Goal: Entertainment & Leisure: Consume media (video, audio)

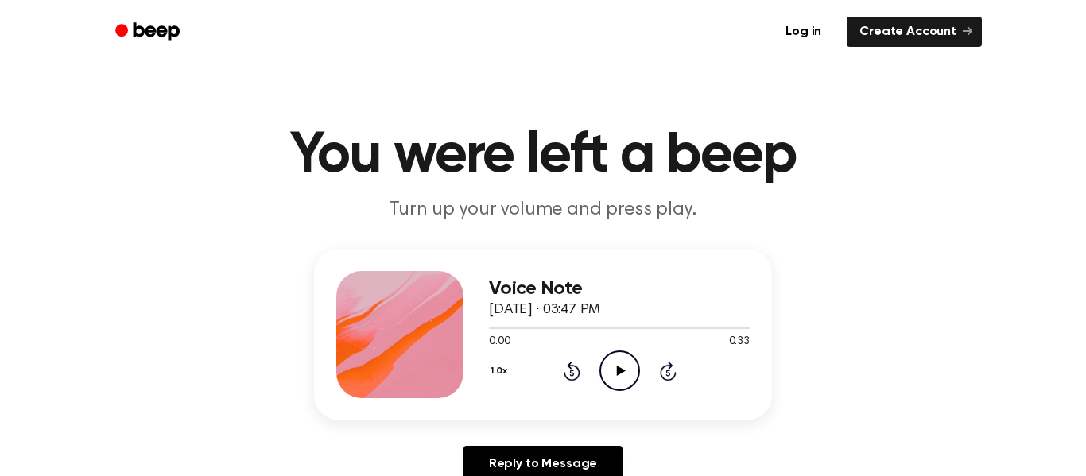
click at [624, 377] on icon "Play Audio" at bounding box center [620, 371] width 41 height 41
click at [617, 369] on icon at bounding box center [619, 371] width 7 height 10
click at [619, 371] on icon at bounding box center [620, 371] width 9 height 10
click at [619, 371] on icon "Pause Audio" at bounding box center [620, 371] width 41 height 41
click at [605, 375] on icon "Play Audio" at bounding box center [620, 371] width 41 height 41
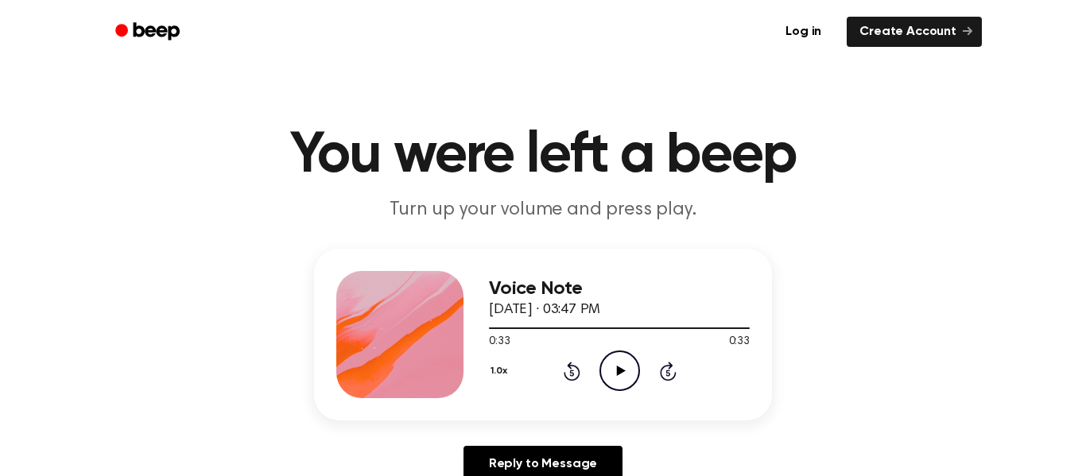
click at [609, 363] on icon "Play Audio" at bounding box center [620, 371] width 41 height 41
click at [609, 364] on icon "Pause Audio" at bounding box center [620, 371] width 41 height 41
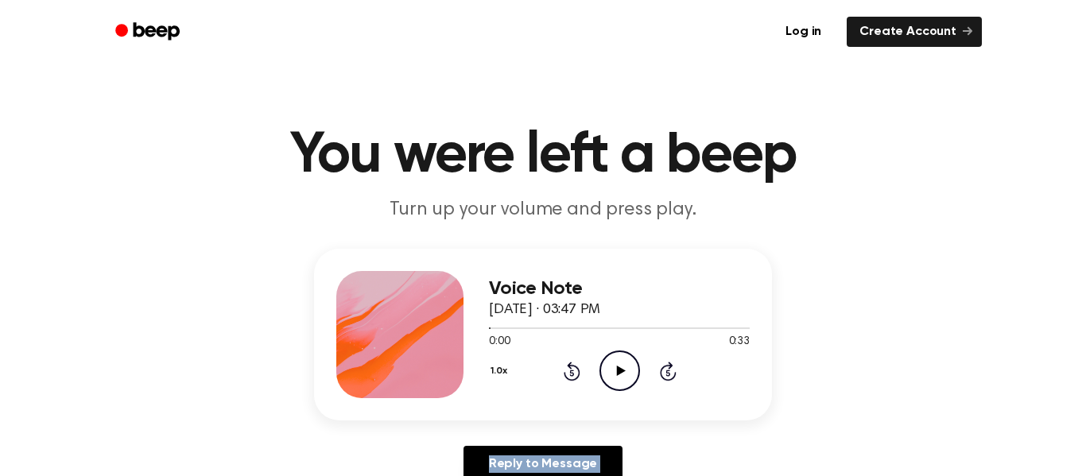
click at [609, 364] on icon "Play Audio" at bounding box center [620, 371] width 41 height 41
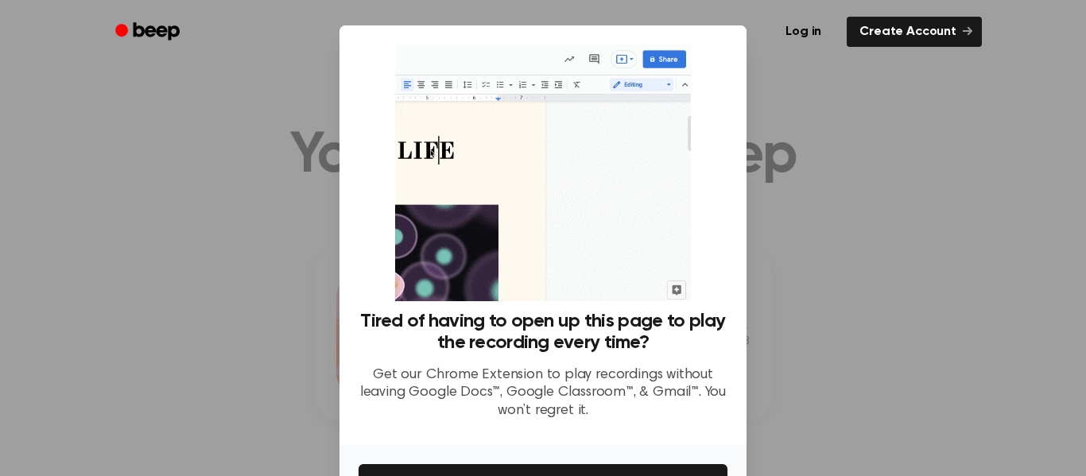
click at [609, 364] on div "Tired of having to open up this page to play the recording every time? Get our …" at bounding box center [543, 372] width 369 height 122
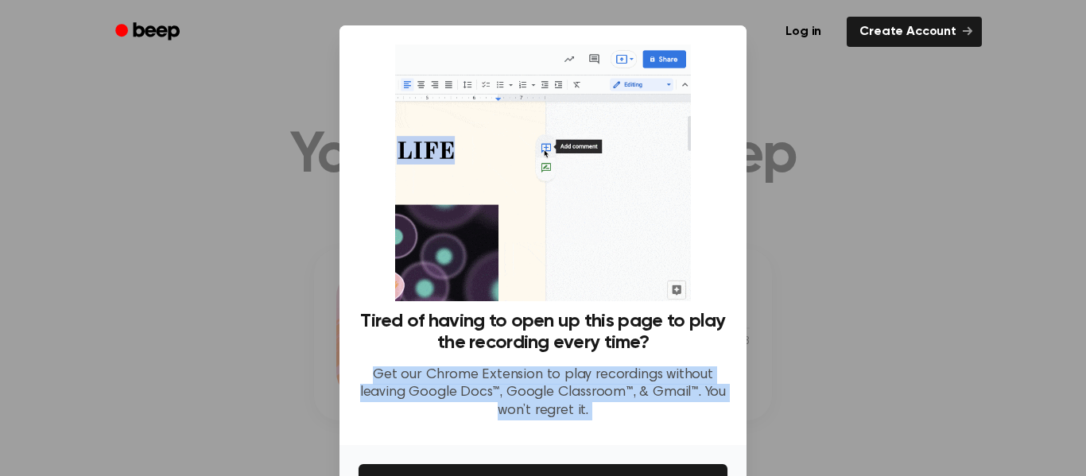
click at [609, 364] on div "Tired of having to open up this page to play the recording every time? Get our …" at bounding box center [543, 372] width 369 height 122
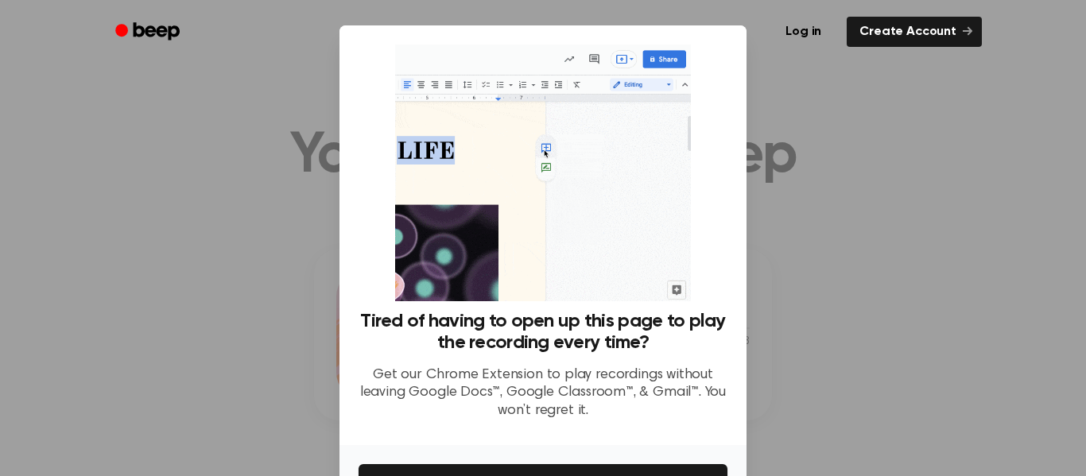
click at [864, 232] on div at bounding box center [543, 238] width 1086 height 476
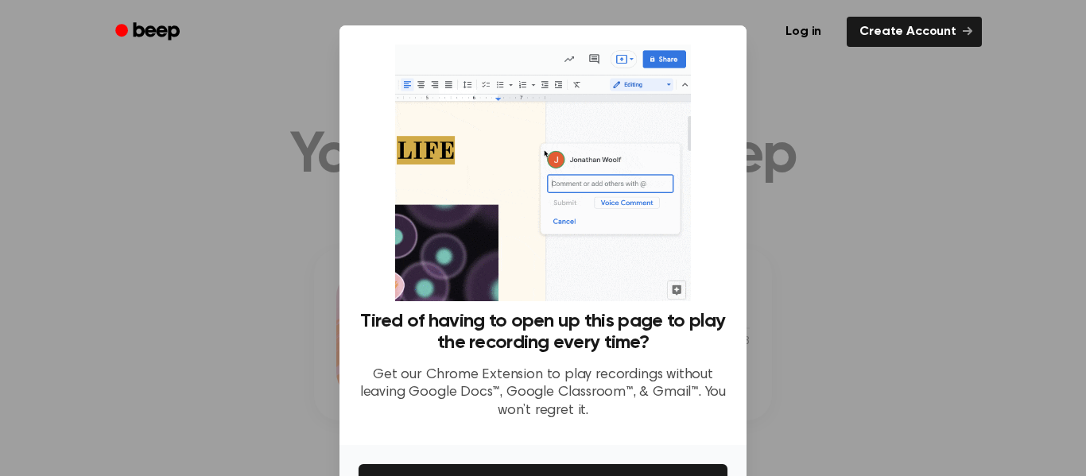
click at [758, 310] on div at bounding box center [543, 238] width 1086 height 476
click at [792, 32] on link "Log in" at bounding box center [804, 32] width 68 height 37
